Goal: Navigation & Orientation: Find specific page/section

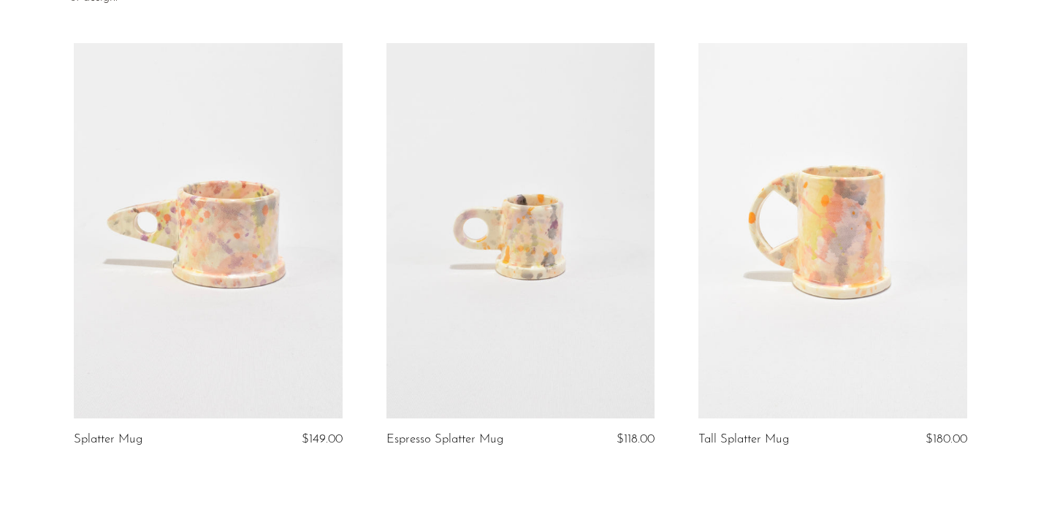
scroll to position [286, 0]
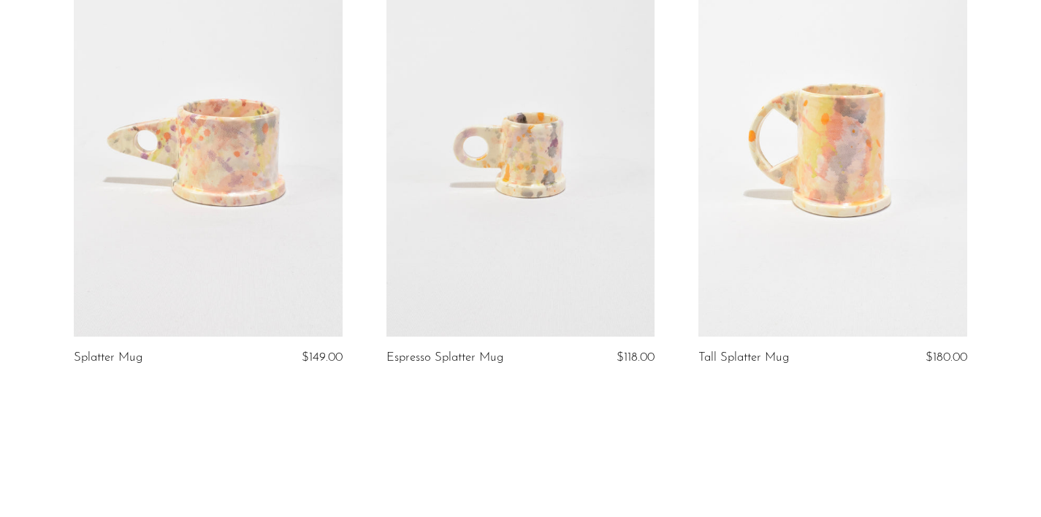
click at [807, 140] on link at bounding box center [832, 149] width 268 height 376
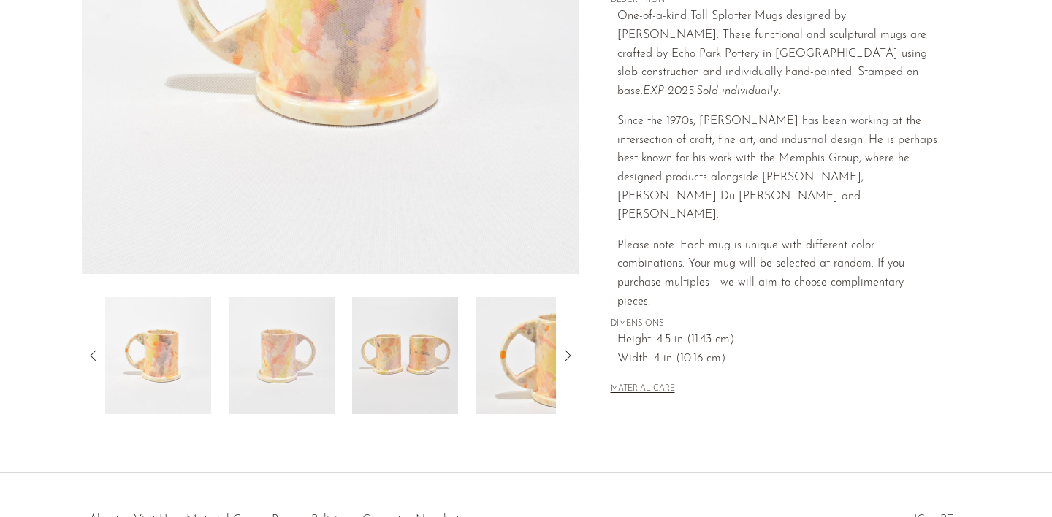
scroll to position [435, 0]
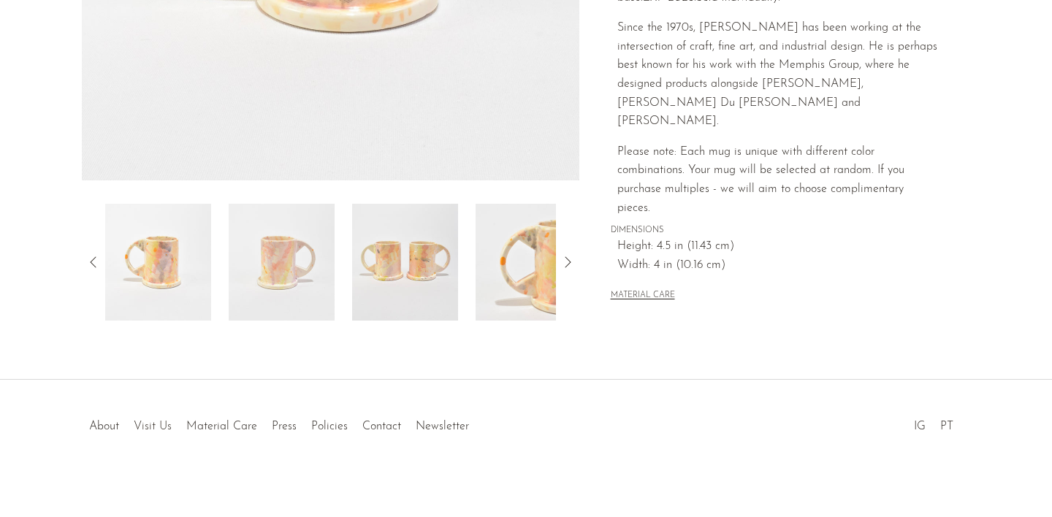
click at [153, 421] on link "Visit Us" at bounding box center [153, 427] width 38 height 12
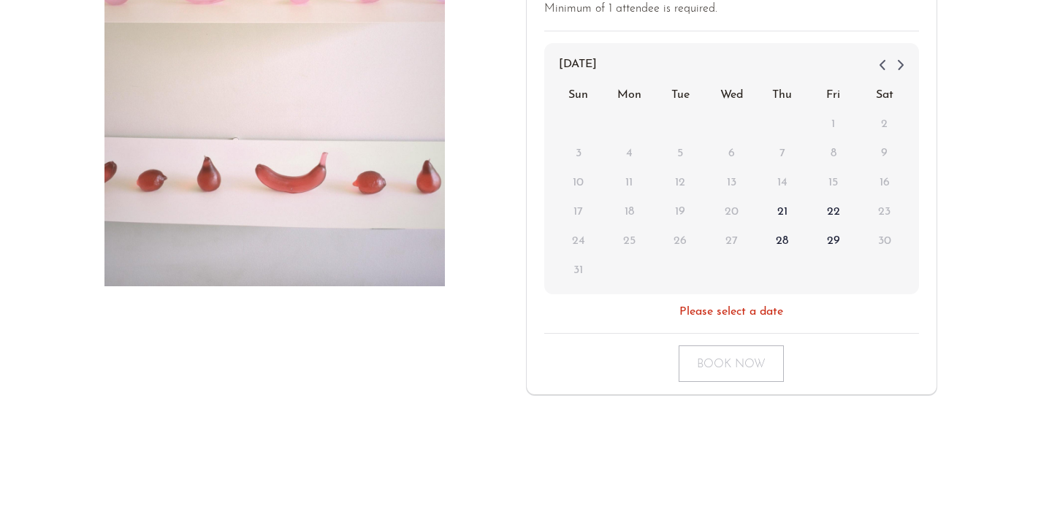
scroll to position [392, 0]
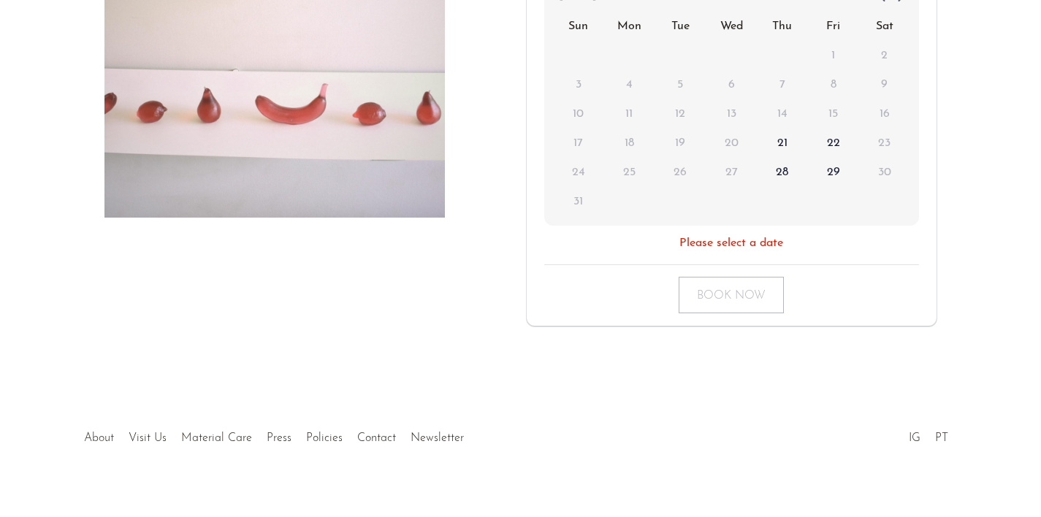
click at [101, 433] on link "About" at bounding box center [99, 439] width 30 height 12
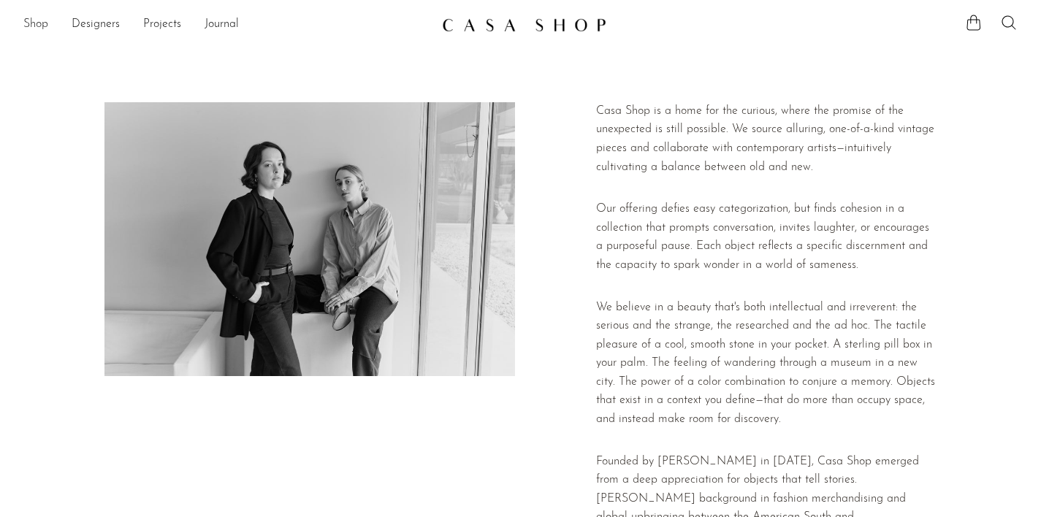
click at [33, 26] on link "Shop" at bounding box center [35, 24] width 25 height 19
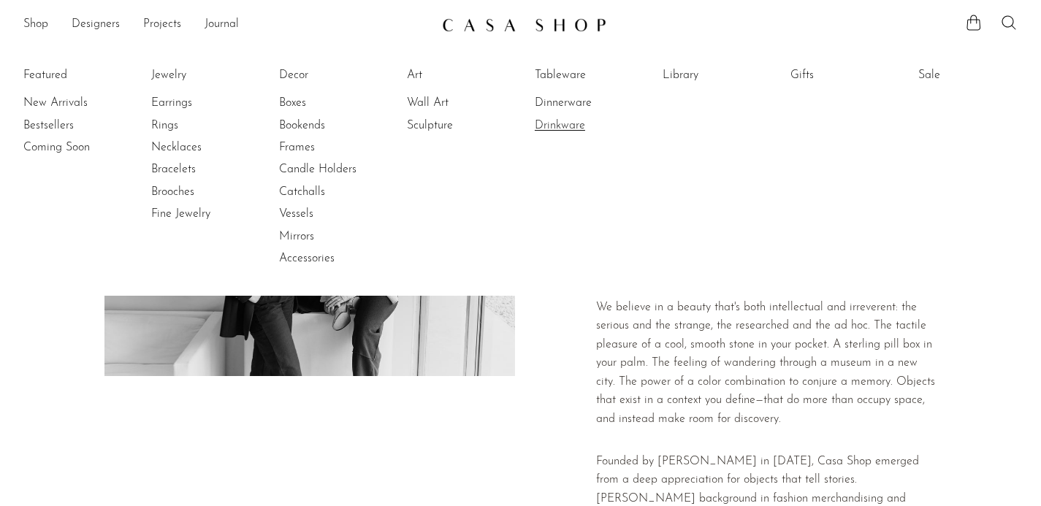
click at [552, 121] on link "Drinkware" at bounding box center [590, 126] width 110 height 16
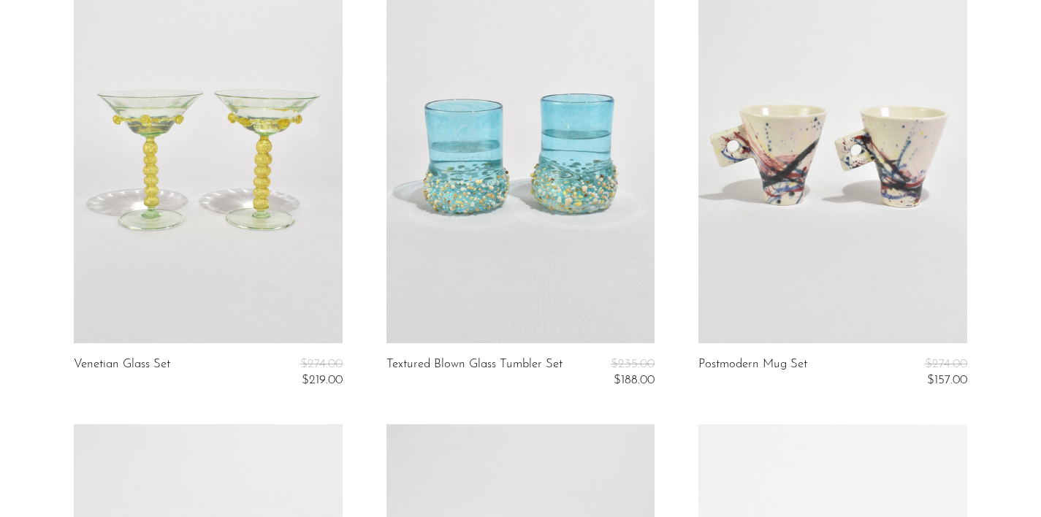
scroll to position [1039, 0]
